Goal: Information Seeking & Learning: Stay updated

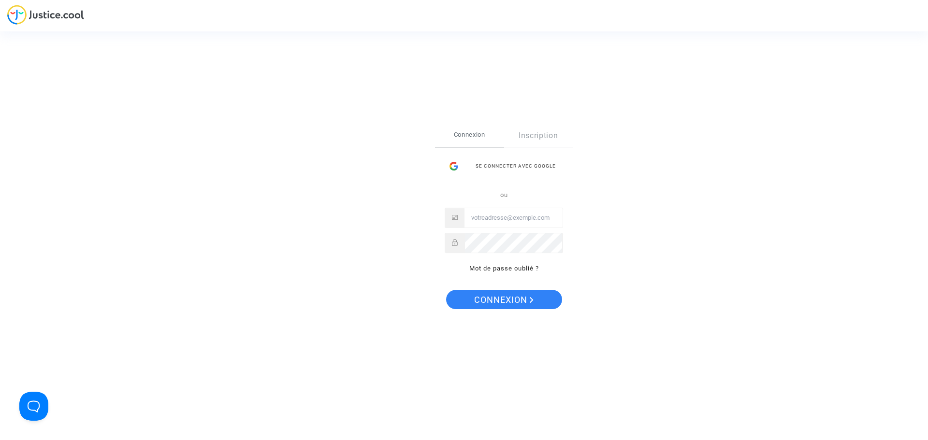
type input "[EMAIL_ADDRESS][DOMAIN_NAME]"
click at [469, 305] on button "Connexion" at bounding box center [504, 299] width 116 height 19
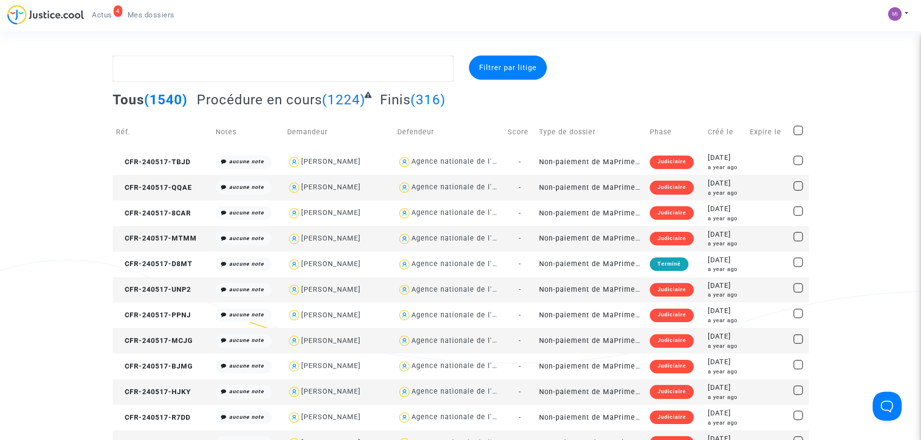
drag, startPoint x: 111, startPoint y: 18, endPoint x: 115, endPoint y: 24, distance: 7.0
click at [111, 18] on span "Actus" at bounding box center [102, 15] width 20 height 9
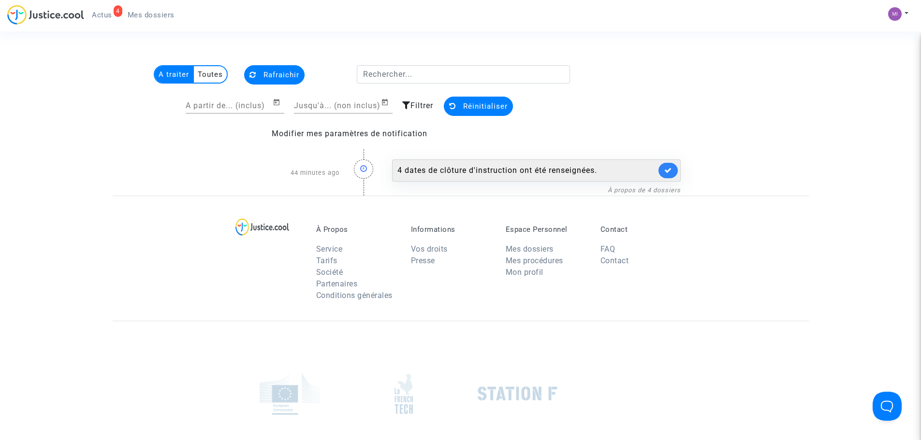
click at [600, 174] on div "4 dates de clôture d'instruction ont été renseignées." at bounding box center [526, 171] width 259 height 12
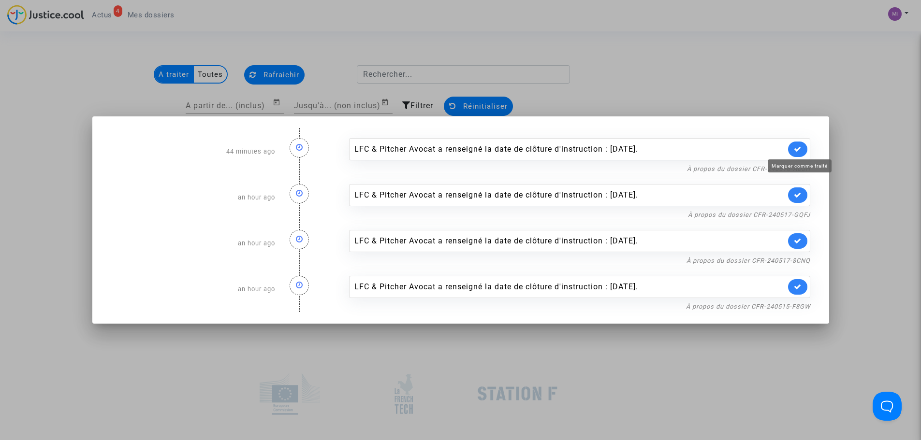
click at [798, 149] on icon at bounding box center [798, 148] width 8 height 7
click at [797, 188] on link at bounding box center [797, 195] width 19 height 15
click at [801, 243] on icon at bounding box center [798, 240] width 8 height 7
click at [801, 285] on icon at bounding box center [798, 286] width 8 height 7
click at [867, 223] on div at bounding box center [460, 220] width 921 height 440
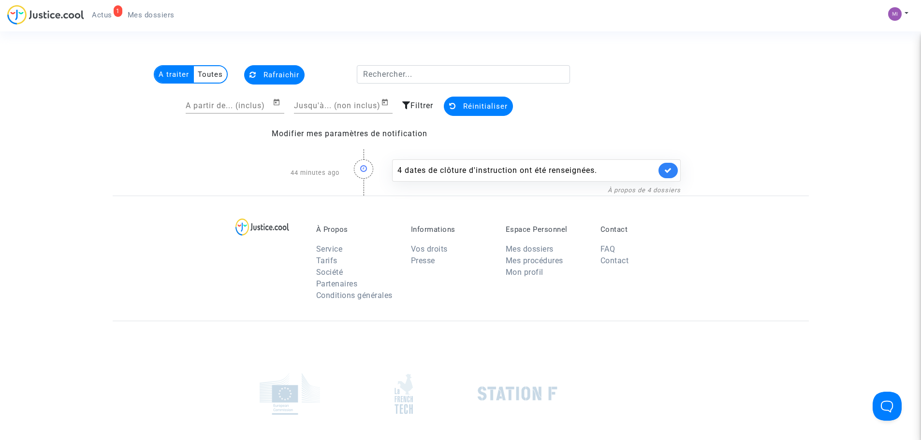
click at [114, 18] on link "1 Actus" at bounding box center [102, 15] width 36 height 14
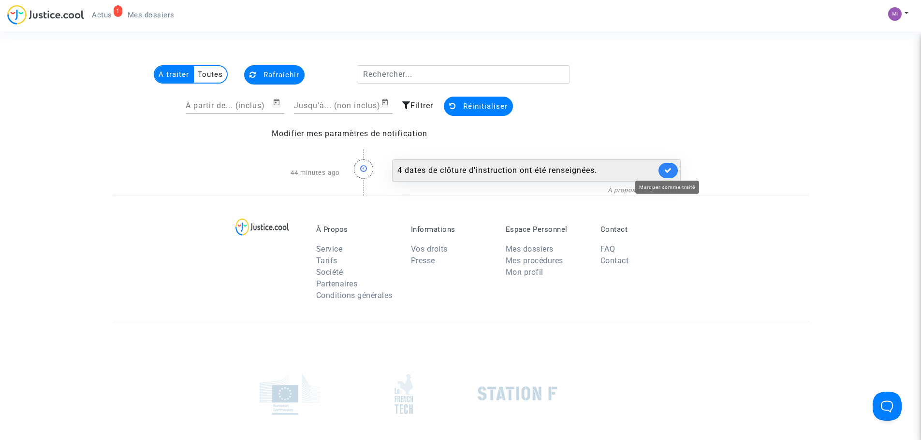
click at [670, 172] on icon at bounding box center [668, 170] width 8 height 7
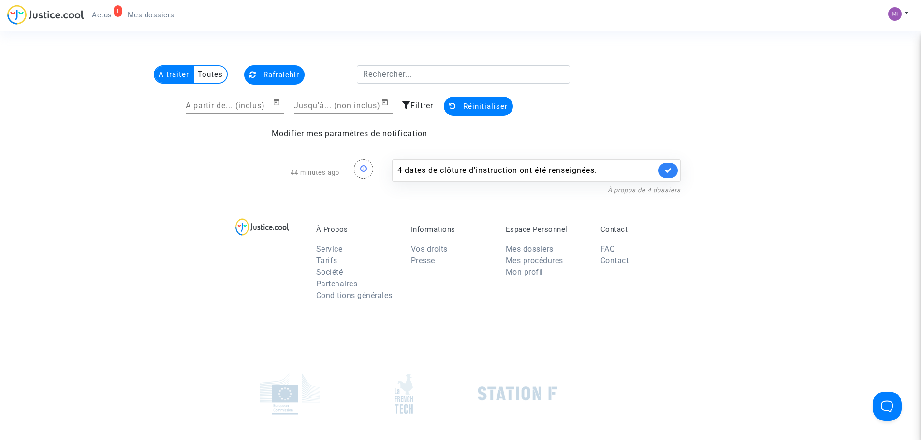
click at [104, 14] on span "Actus" at bounding box center [102, 15] width 20 height 9
